Goal: Task Accomplishment & Management: Manage account settings

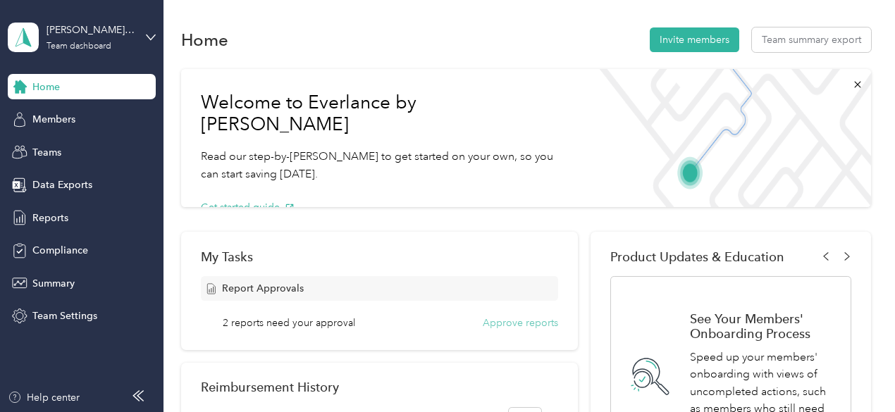
click at [503, 324] on button "Approve reports" at bounding box center [520, 323] width 75 height 15
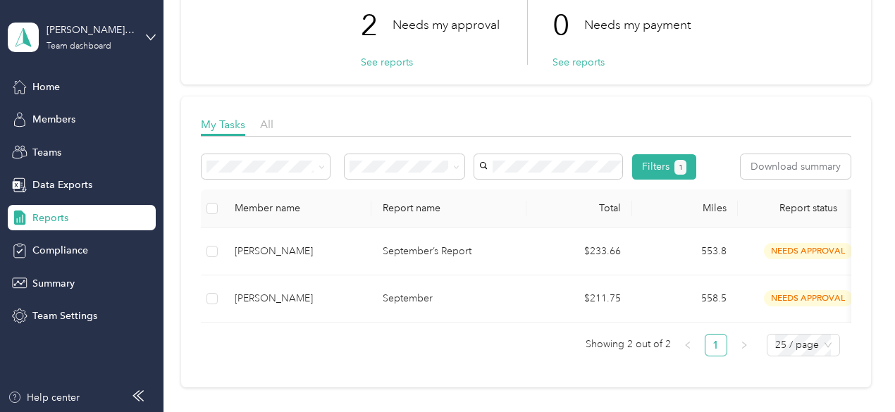
scroll to position [112, 0]
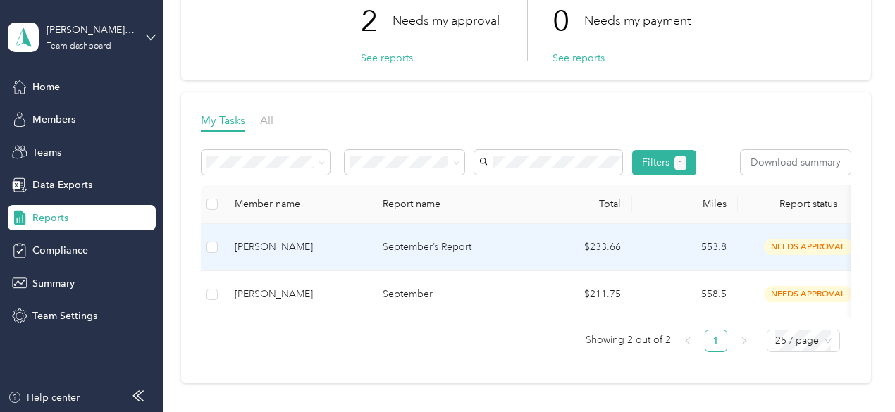
click at [228, 268] on td "[PERSON_NAME]" at bounding box center [297, 247] width 148 height 47
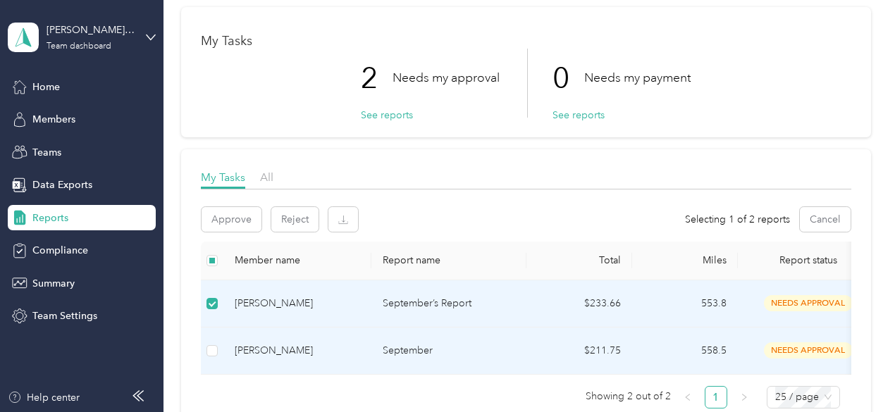
scroll to position [63, 0]
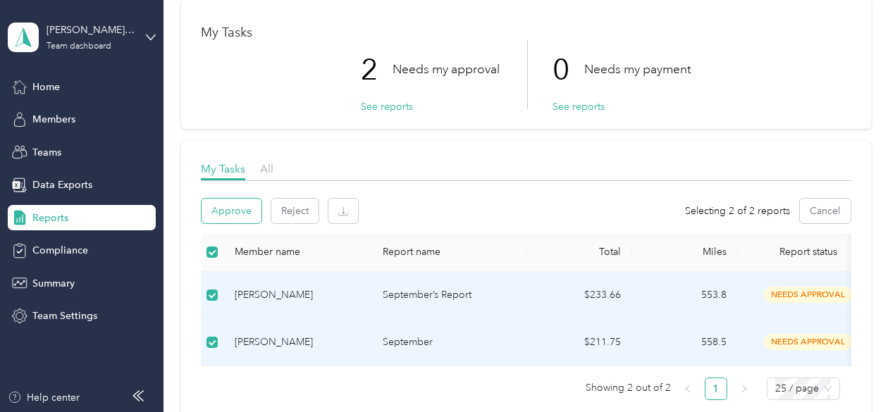
click at [228, 208] on button "Approve" at bounding box center [232, 211] width 60 height 25
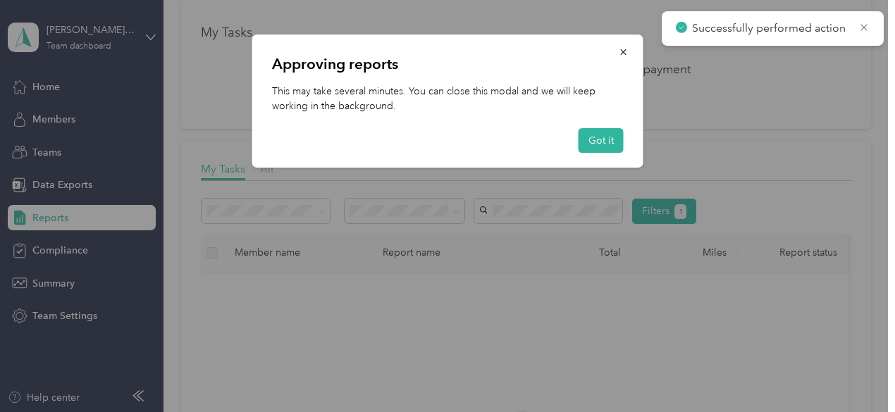
click at [592, 153] on div "Approving reports This may take several minutes. You can close this modal and w…" at bounding box center [447, 101] width 391 height 133
click at [598, 143] on button "Got it" at bounding box center [601, 140] width 45 height 25
